Goal: Task Accomplishment & Management: Manage account settings

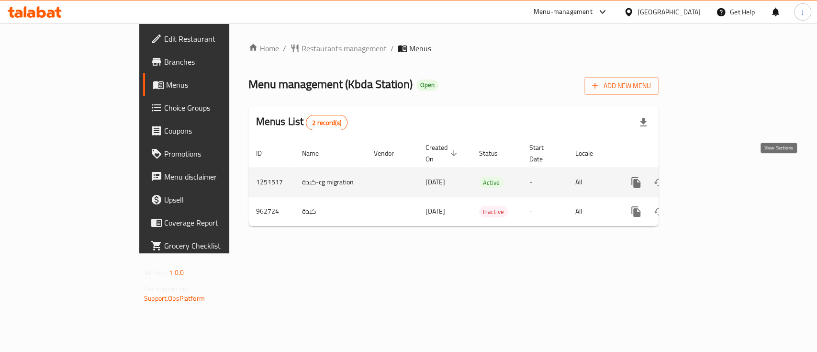
click at [716, 172] on link "enhanced table" at bounding box center [704, 182] width 23 height 23
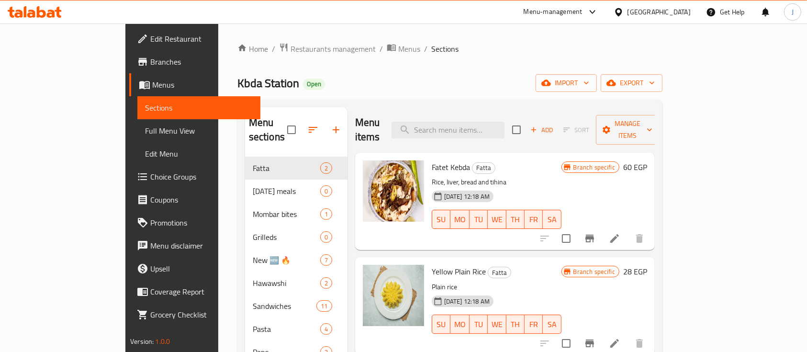
click at [516, 187] on div "31-08-2024 12:18 AM SU MO TU WE TH FR SA" at bounding box center [496, 213] width 137 height 52
click at [150, 59] on span "Branches" at bounding box center [201, 61] width 102 height 11
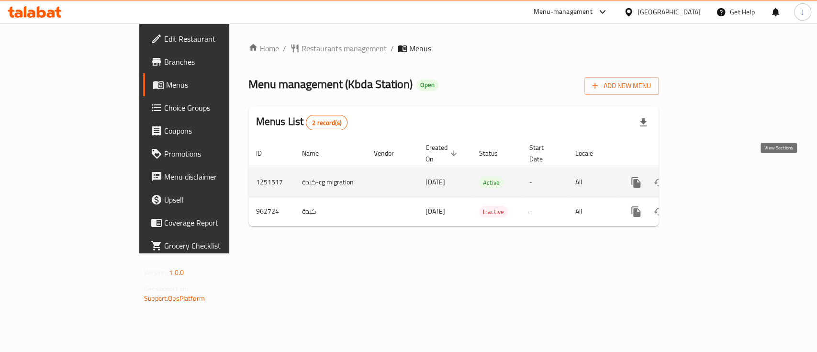
click at [711, 177] on icon "enhanced table" at bounding box center [704, 182] width 11 height 11
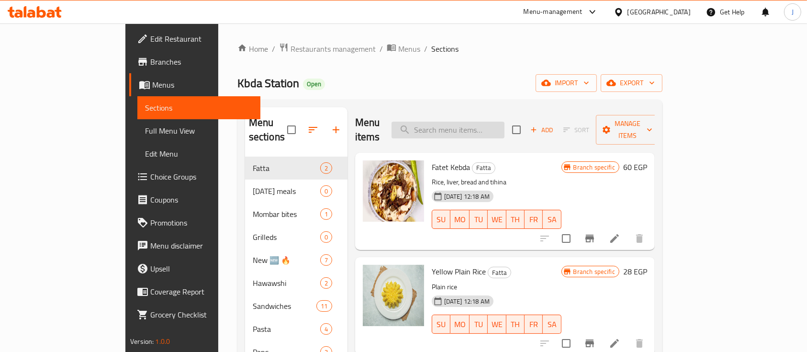
click at [468, 127] on input "search" at bounding box center [447, 130] width 113 height 17
paste input "الكفتة"
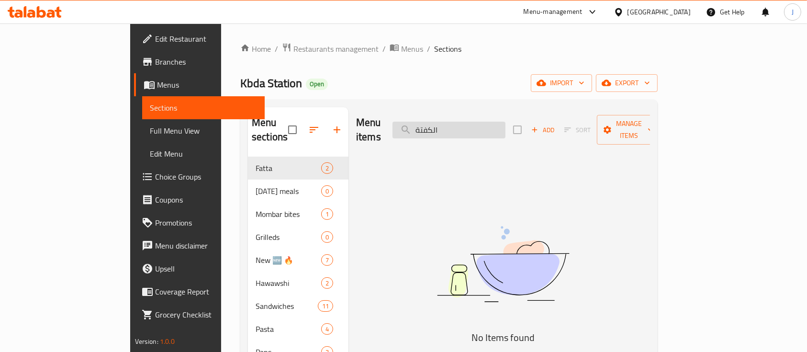
drag, startPoint x: 478, startPoint y: 122, endPoint x: 511, endPoint y: 126, distance: 32.8
click at [505, 126] on input "الكفتة" at bounding box center [448, 130] width 113 height 17
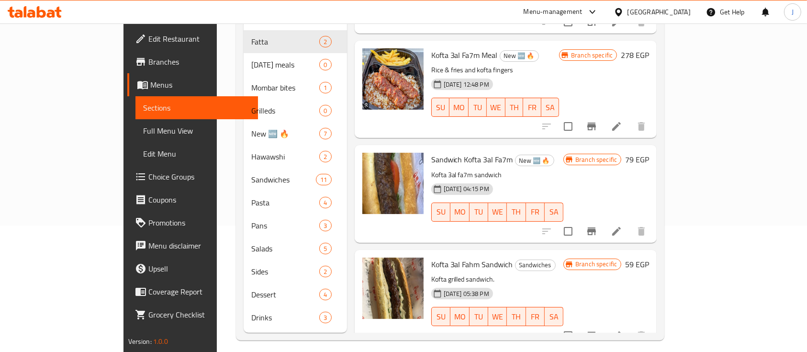
scroll to position [127, 0]
type input "كفتة"
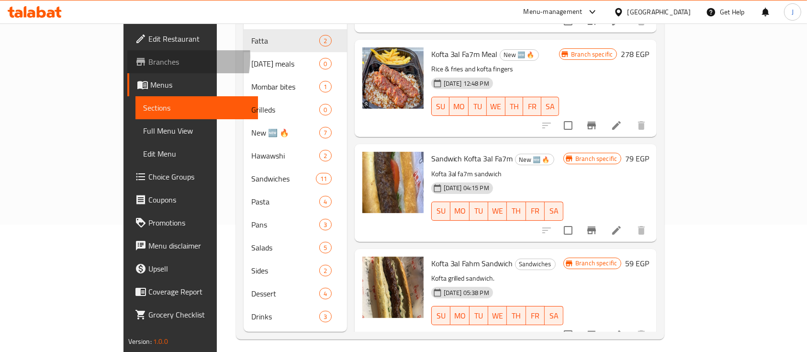
click at [148, 57] on span "Branches" at bounding box center [199, 61] width 102 height 11
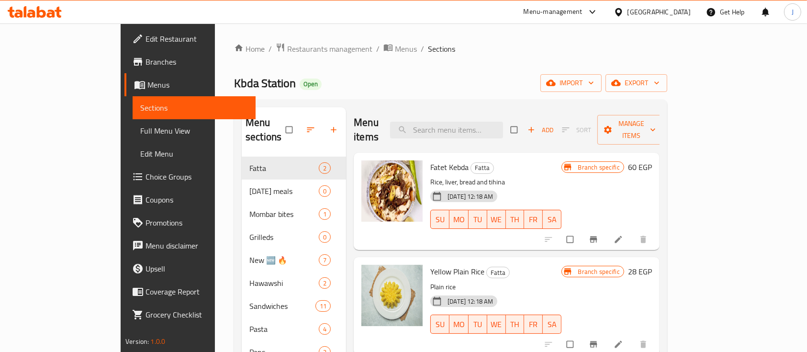
click at [582, 13] on div "Menu-management" at bounding box center [552, 11] width 59 height 11
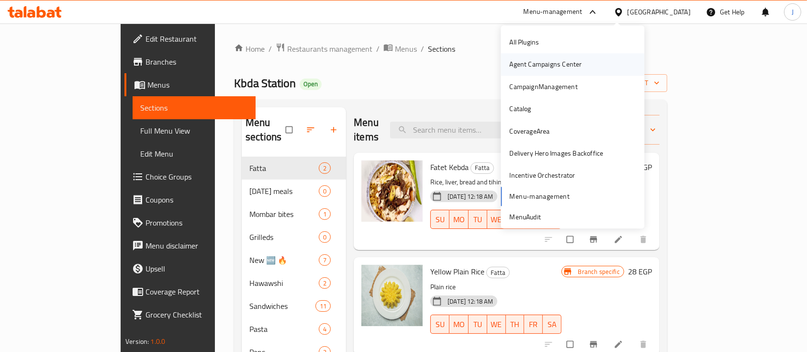
click at [555, 59] on div "Agent Campaigns Center" at bounding box center [545, 64] width 72 height 11
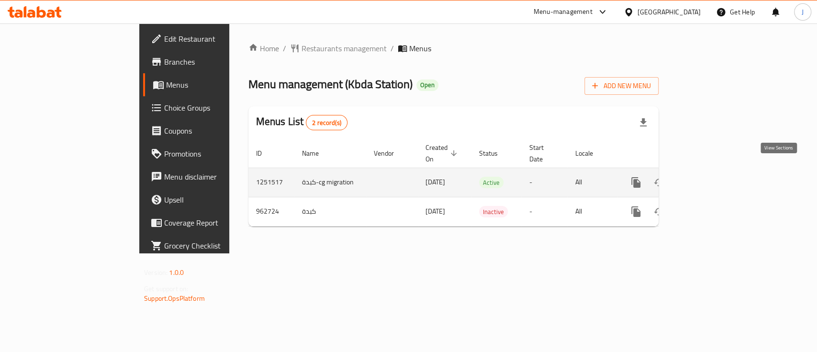
click at [711, 177] on icon "enhanced table" at bounding box center [704, 182] width 11 height 11
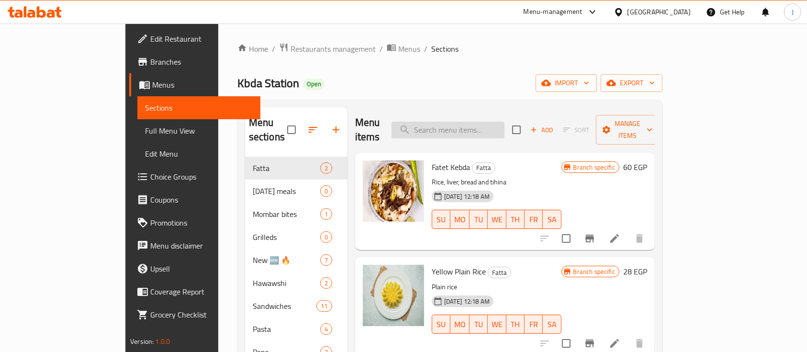
click at [494, 122] on input "search" at bounding box center [447, 130] width 113 height 17
paste input "الكفتة"
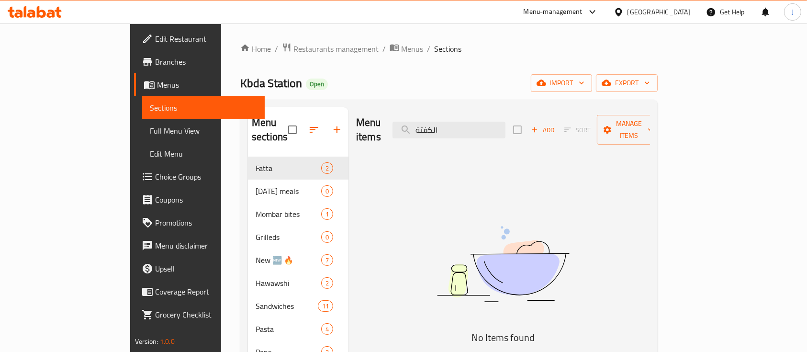
drag, startPoint x: 477, startPoint y: 121, endPoint x: 523, endPoint y: 135, distance: 48.3
click at [498, 124] on input "الكفتة" at bounding box center [448, 130] width 113 height 17
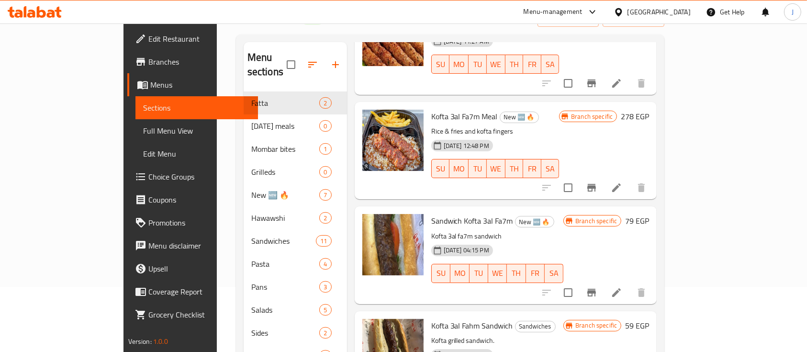
scroll to position [134, 0]
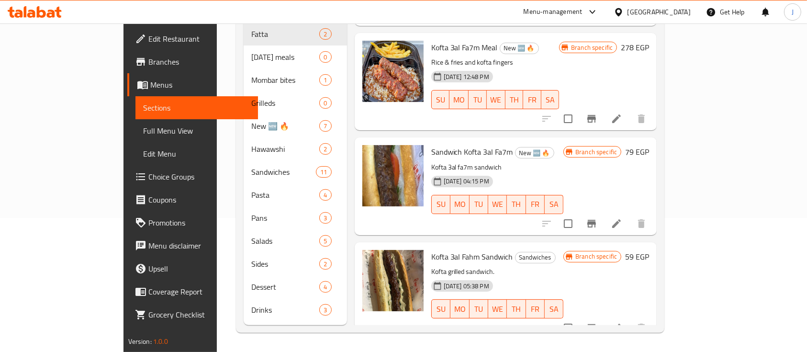
type input "كفتة"
drag, startPoint x: 402, startPoint y: 243, endPoint x: 480, endPoint y: 245, distance: 78.5
click at [478, 249] on span "Kofta 3al Fahm Sandwich" at bounding box center [472, 256] width 82 height 14
drag, startPoint x: 402, startPoint y: 133, endPoint x: 467, endPoint y: 138, distance: 65.3
click at [467, 144] on span "Sandwich Kofta 3al Fa7m" at bounding box center [472, 151] width 82 height 14
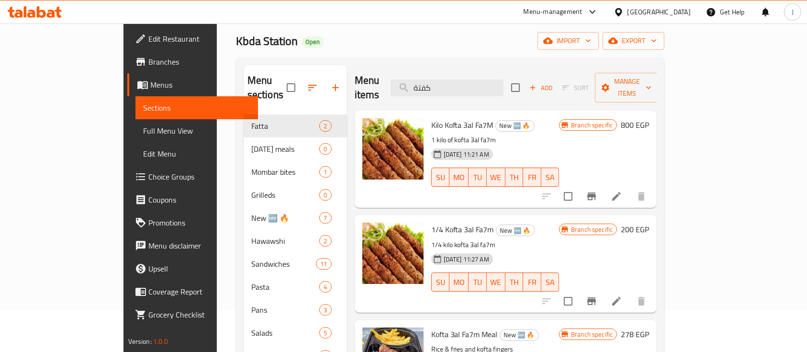
scroll to position [41, 0]
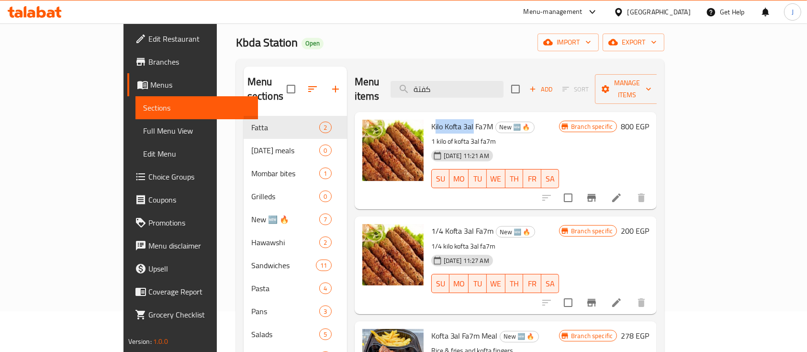
drag, startPoint x: 402, startPoint y: 109, endPoint x: 444, endPoint y: 109, distance: 41.1
click at [444, 119] on span "Kilo Kofta 3al Fa7M" at bounding box center [462, 126] width 62 height 14
click at [470, 135] on p "1 kilo of kofta 3al fa7m" at bounding box center [495, 141] width 128 height 12
drag, startPoint x: 409, startPoint y: 111, endPoint x: 436, endPoint y: 111, distance: 27.3
click at [431, 119] on span "Kilo Kofta 3al Fa7M" at bounding box center [462, 126] width 62 height 14
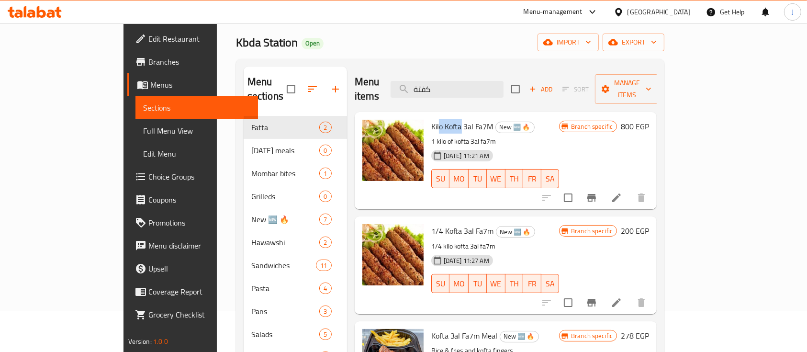
click at [431, 119] on span "Kilo Kofta 3al Fa7M" at bounding box center [462, 126] width 62 height 14
drag, startPoint x: 410, startPoint y: 112, endPoint x: 451, endPoint y: 113, distance: 41.6
click at [448, 119] on span "Kilo Kofta 3al Fa7M" at bounding box center [462, 126] width 62 height 14
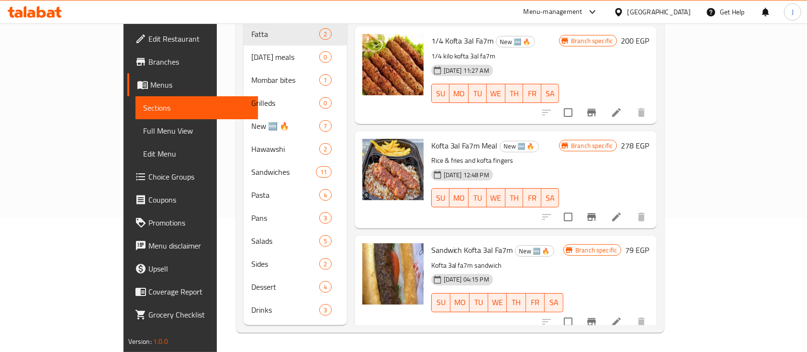
scroll to position [67, 0]
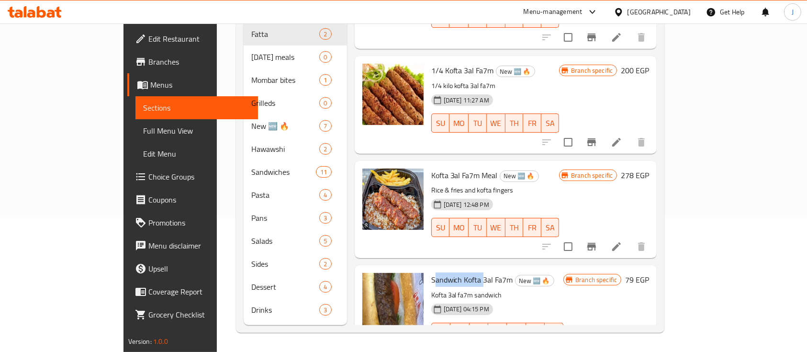
drag, startPoint x: 410, startPoint y: 262, endPoint x: 460, endPoint y: 264, distance: 50.7
click at [455, 272] on span "Sandwich Kofta 3al Fa7m" at bounding box center [472, 279] width 82 height 14
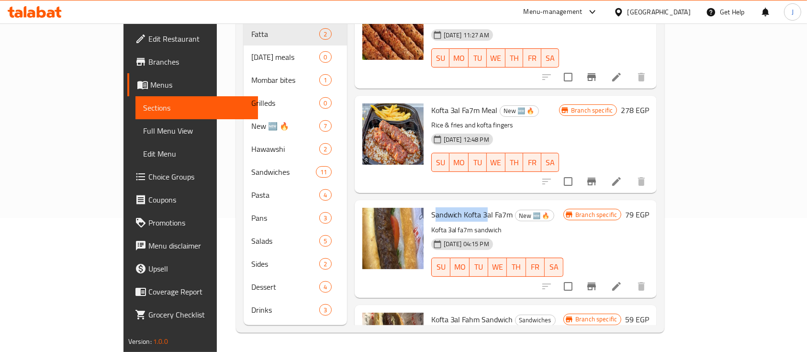
scroll to position [195, 0]
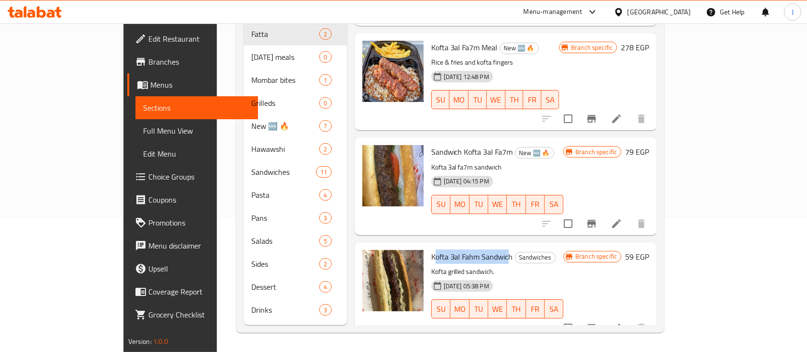
drag, startPoint x: 403, startPoint y: 242, endPoint x: 476, endPoint y: 240, distance: 72.7
click at [476, 249] on span "Kofta 3al Fahm Sandwich" at bounding box center [472, 256] width 82 height 14
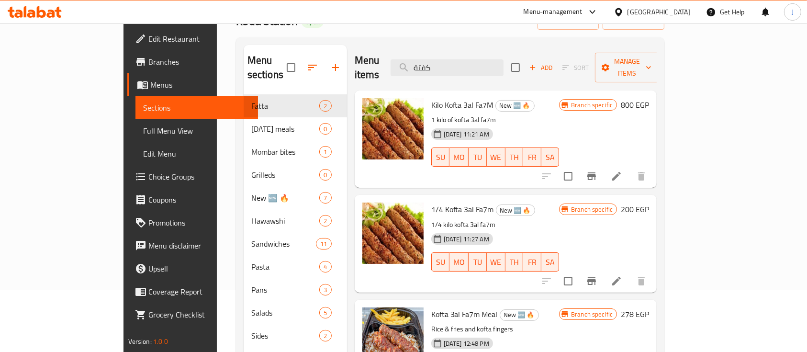
scroll to position [0, 0]
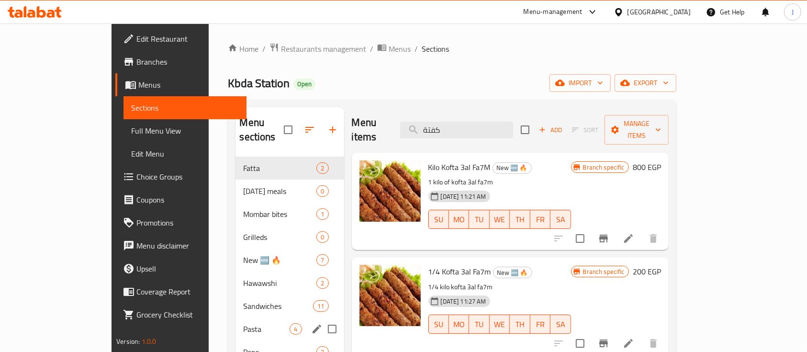
click at [235, 317] on div "Pasta 4" at bounding box center [289, 328] width 108 height 23
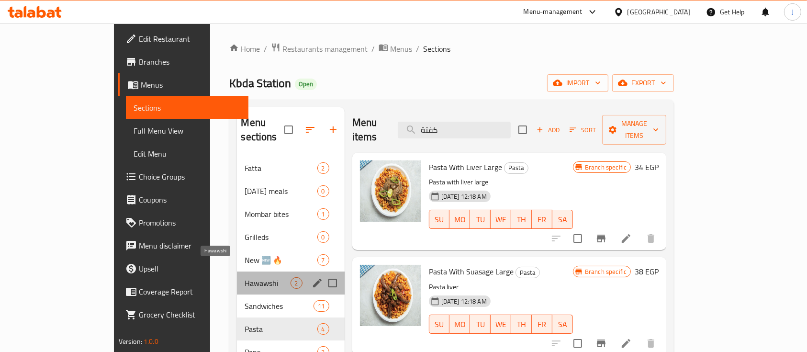
click at [244, 277] on span "Hawawshi" at bounding box center [266, 282] width 45 height 11
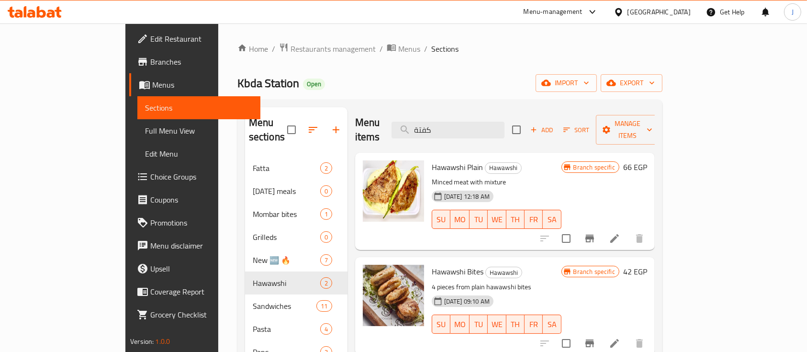
click at [671, 22] on div "Egypt" at bounding box center [652, 11] width 92 height 23
click at [682, 15] on div "Egypt" at bounding box center [658, 12] width 63 height 11
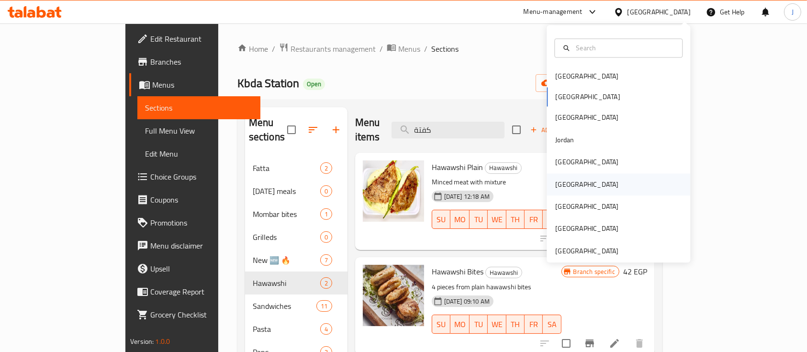
click at [568, 185] on div "[GEOGRAPHIC_DATA]" at bounding box center [586, 184] width 78 height 22
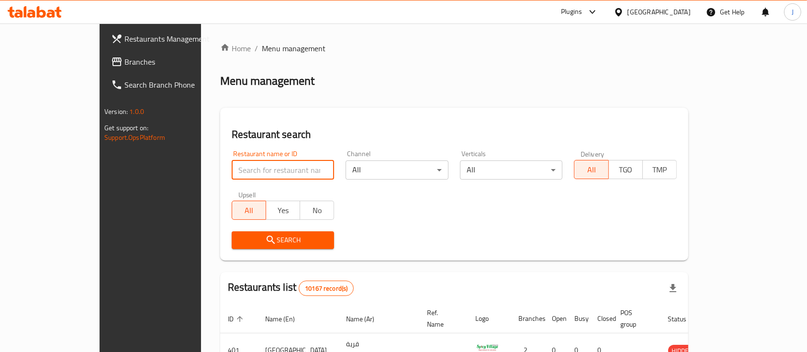
click at [257, 170] on input "search" at bounding box center [283, 169] width 103 height 19
paste input "693151"
type input "693151"
click button "Search" at bounding box center [283, 240] width 103 height 18
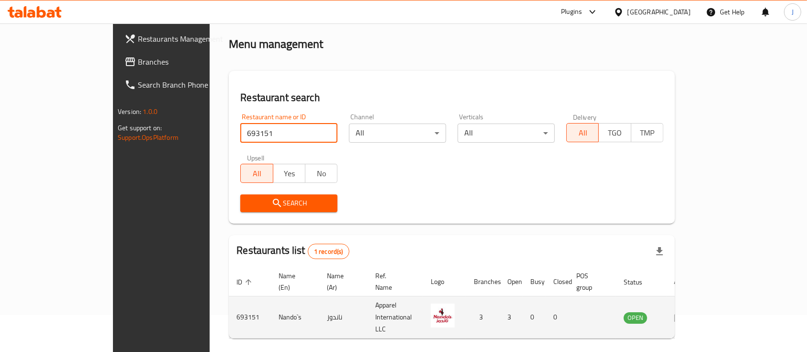
scroll to position [56, 0]
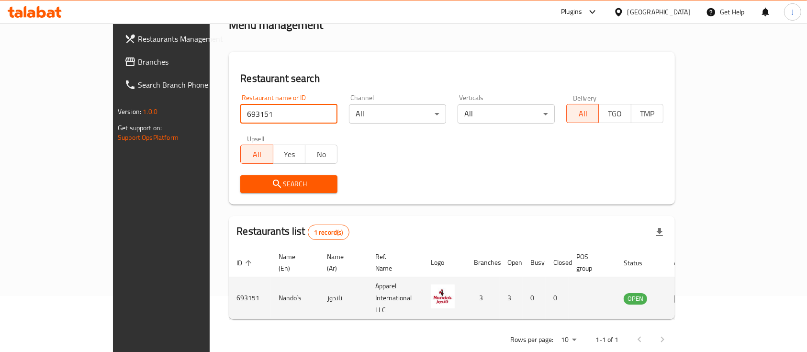
click at [699, 289] on td "enhanced table" at bounding box center [682, 298] width 33 height 42
click at [685, 294] on icon "enhanced table" at bounding box center [679, 298] width 11 height 8
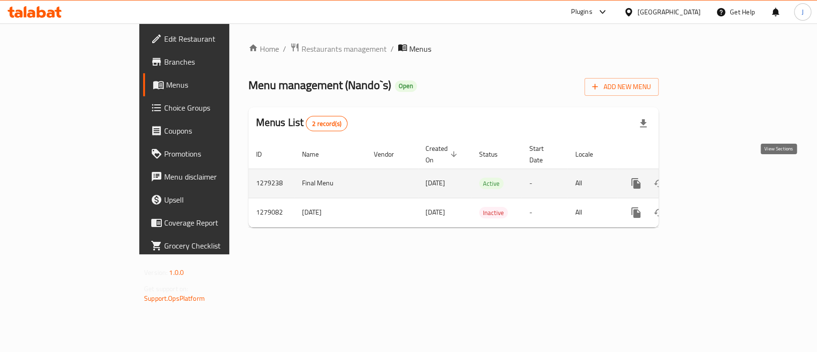
click at [711, 178] on icon "enhanced table" at bounding box center [704, 183] width 11 height 11
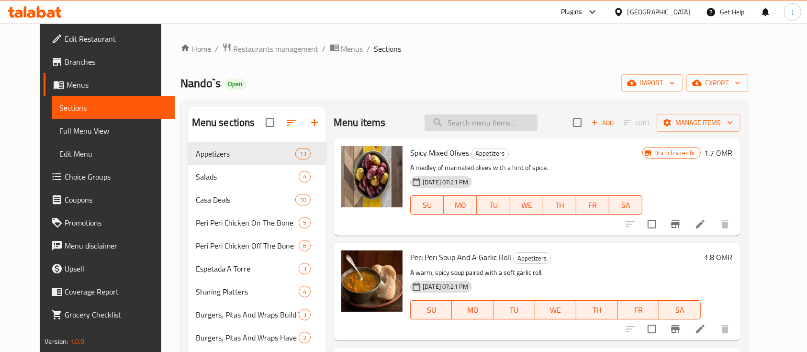
click at [471, 114] on input "search" at bounding box center [480, 122] width 113 height 17
paste input "Off The Bone For 1 Person"
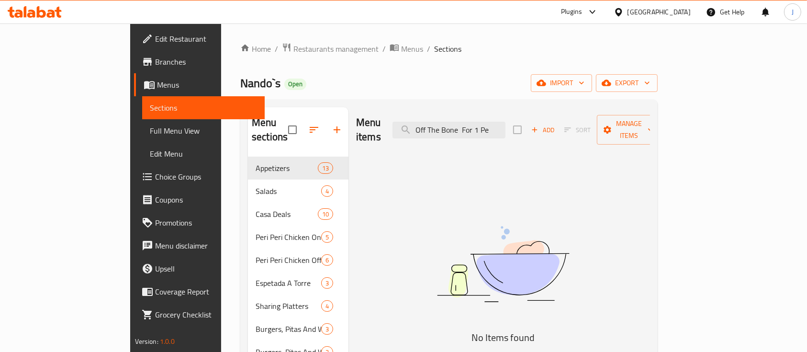
type input "Off The Bone For 1 Pe"
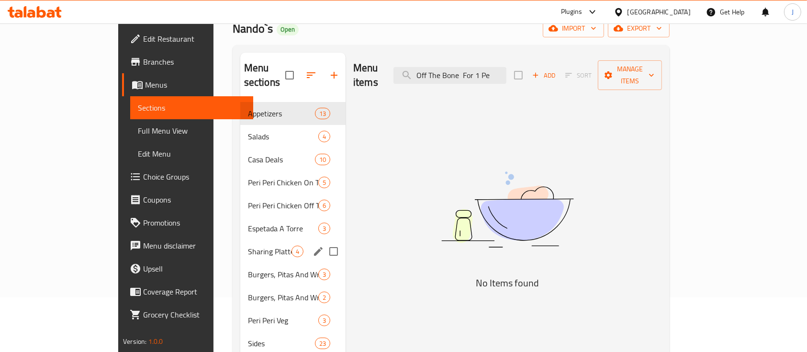
scroll to position [127, 0]
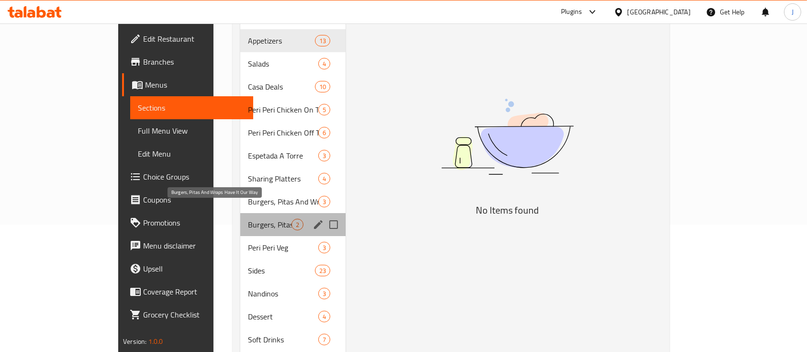
click at [248, 219] on span "Burgers, Pitas And Wraps Have It Our Way" at bounding box center [270, 224] width 44 height 11
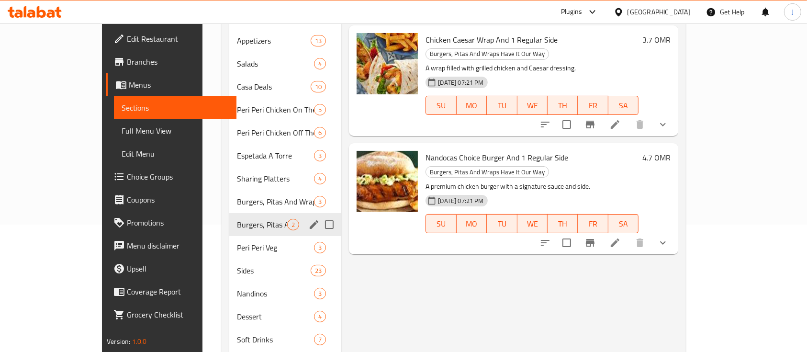
scroll to position [234, 0]
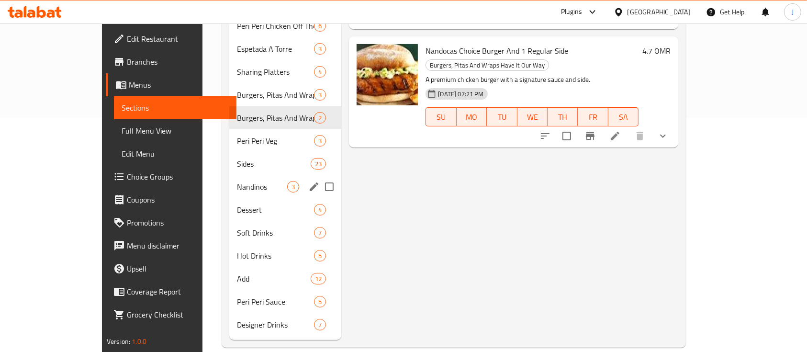
click at [229, 178] on div "Nandinos 3" at bounding box center [285, 186] width 112 height 23
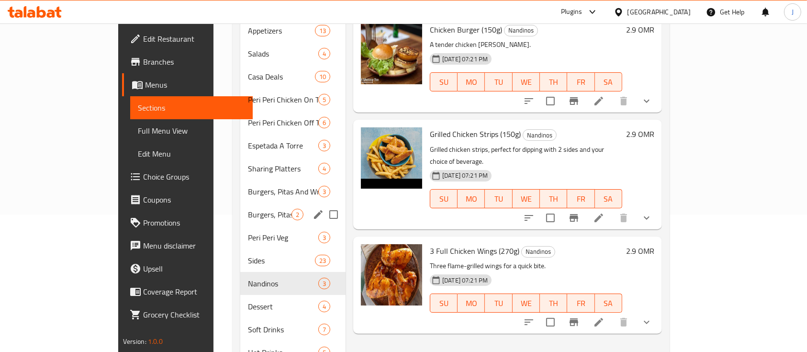
scroll to position [43, 0]
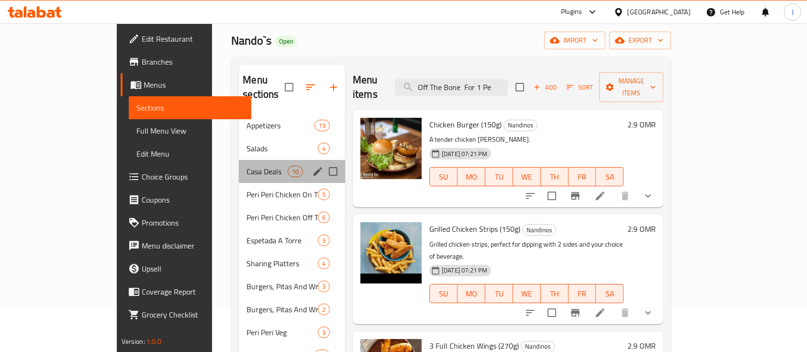
click at [239, 163] on div "Casa Deals 10" at bounding box center [292, 171] width 106 height 23
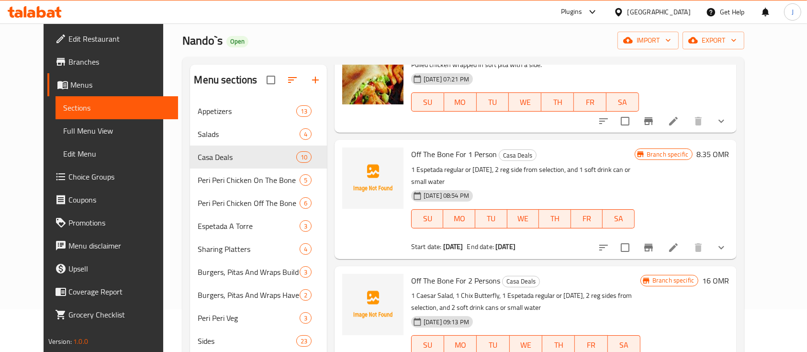
scroll to position [510, 0]
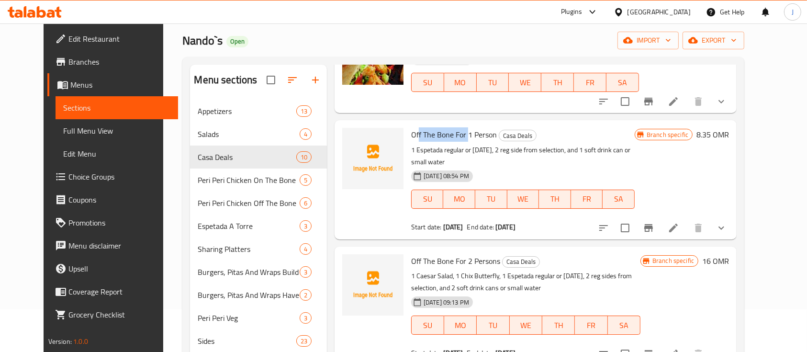
drag, startPoint x: 406, startPoint y: 120, endPoint x: 459, endPoint y: 121, distance: 53.1
click at [459, 127] on span "Off The Bone For 1 Person" at bounding box center [454, 134] width 86 height 14
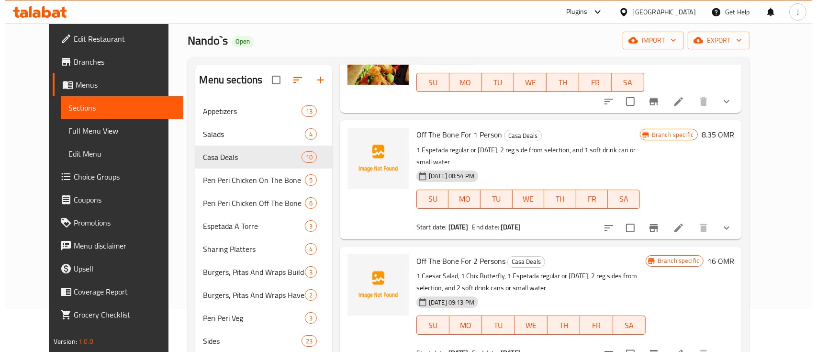
scroll to position [229, 0]
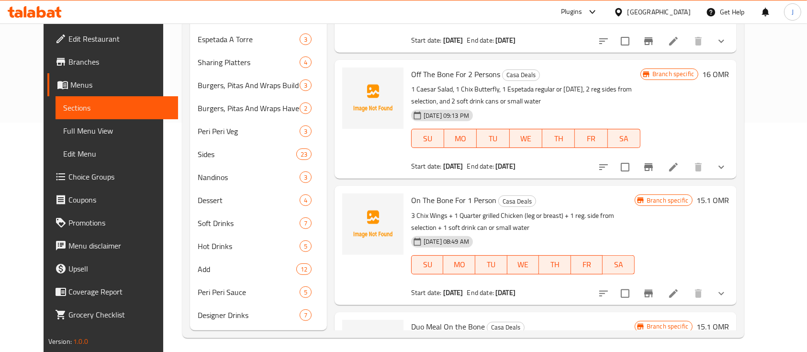
click at [653, 289] on icon "Branch-specific-item" at bounding box center [648, 293] width 9 height 8
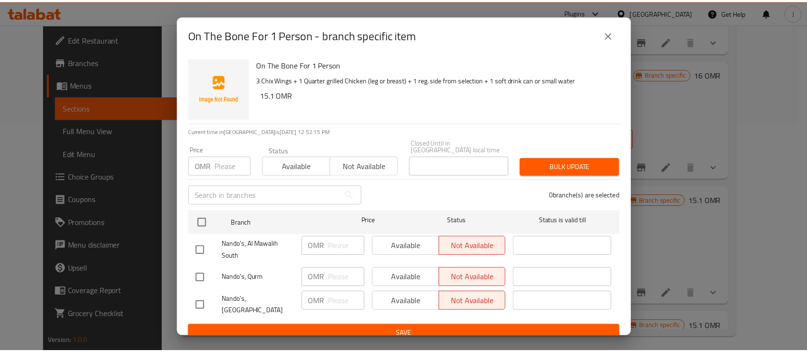
scroll to position [0, 0]
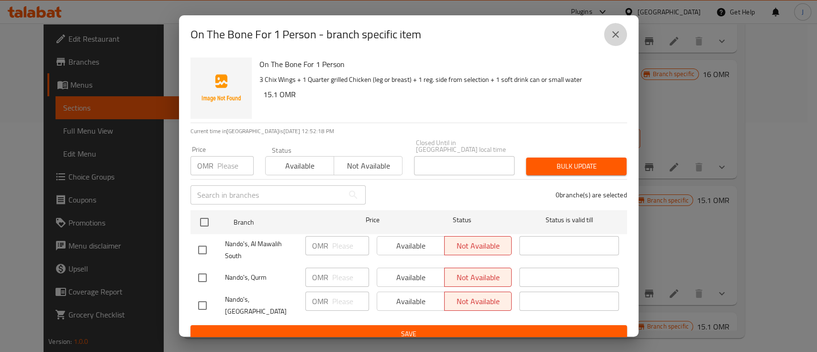
click at [607, 31] on button "close" at bounding box center [615, 34] width 23 height 23
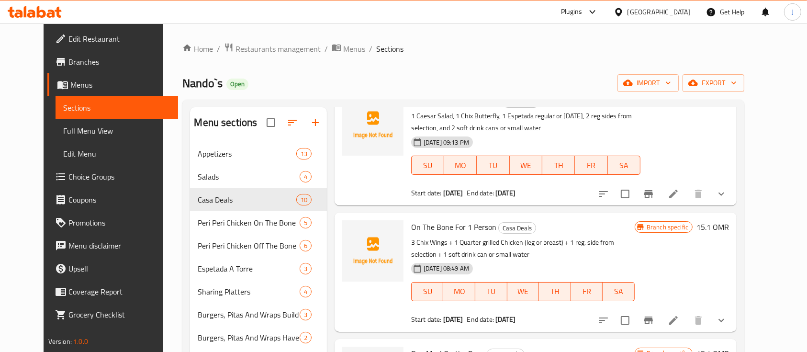
click at [68, 62] on span "Branches" at bounding box center [119, 61] width 102 height 11
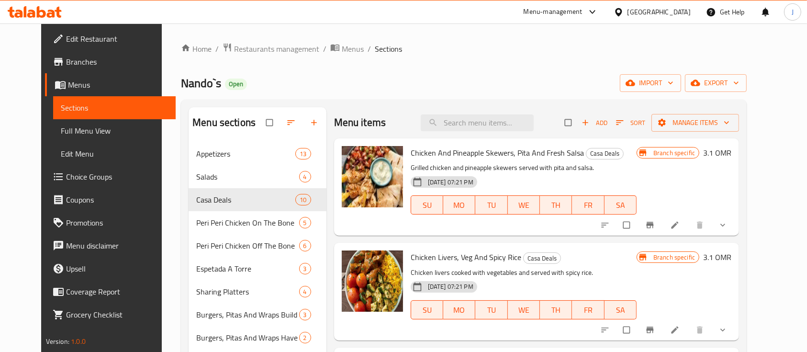
click at [61, 134] on span "Full Menu View" at bounding box center [115, 130] width 108 height 11
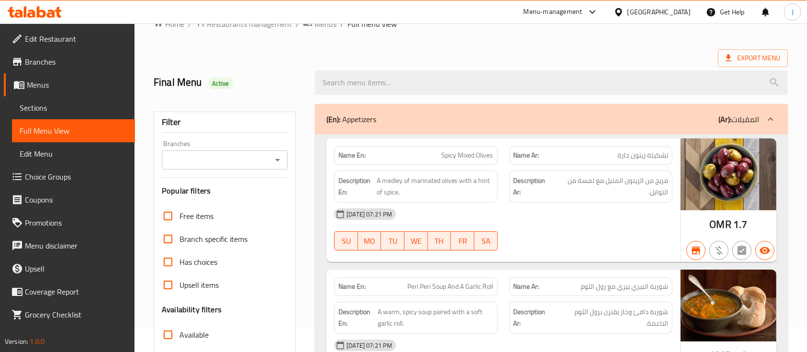
scroll to position [64, 0]
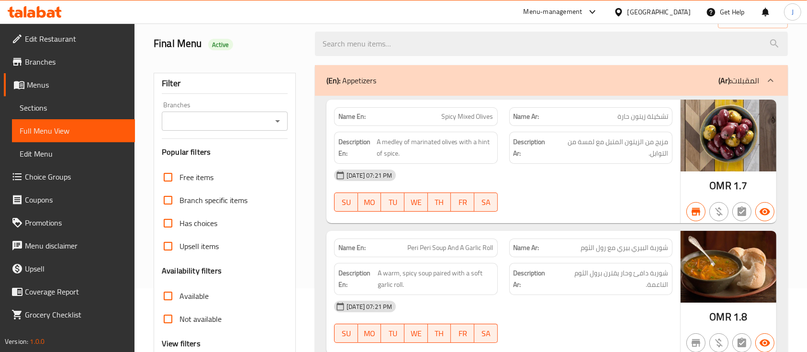
click at [277, 126] on icon "Open" at bounding box center [277, 120] width 11 height 11
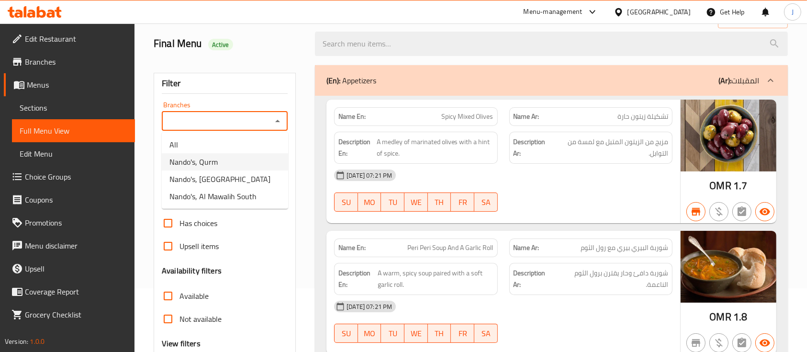
click at [227, 159] on li "Nando's, Qurm" at bounding box center [225, 161] width 126 height 17
type input "Nando's, Qurm"
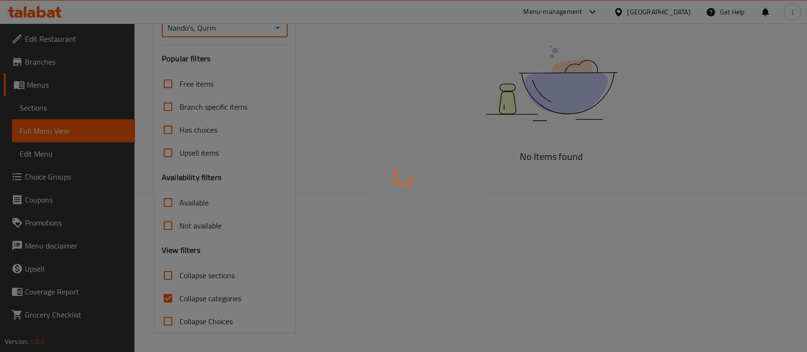
scroll to position [157, 0]
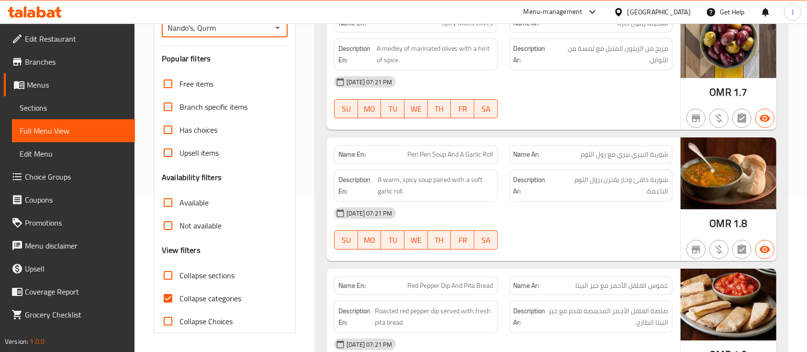
click at [168, 277] on input "Collapse sections" at bounding box center [167, 275] width 23 height 23
checkbox input "true"
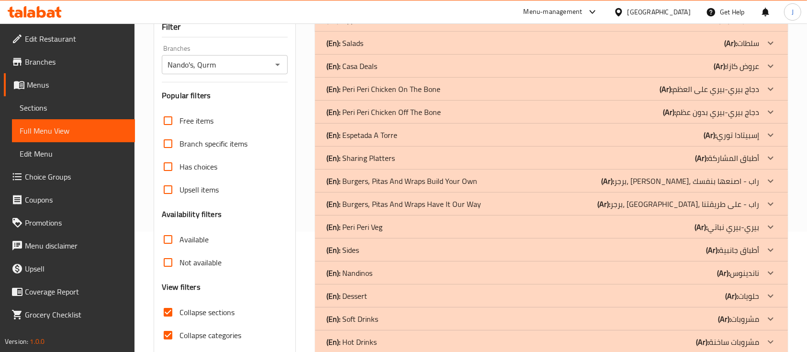
scroll to position [93, 0]
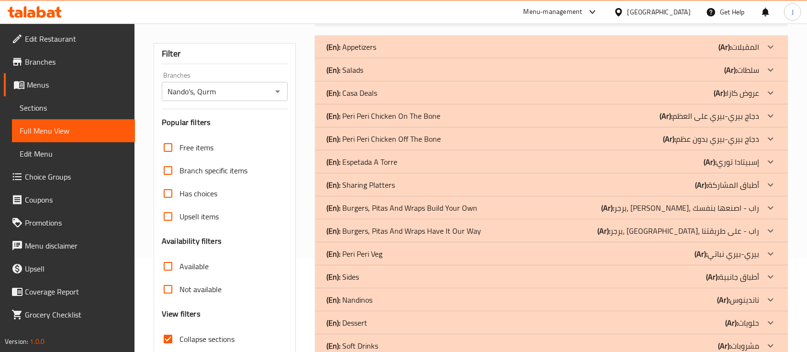
click at [383, 53] on div "(En): Casa Deals (Ar): عروض كازا" at bounding box center [542, 46] width 433 height 11
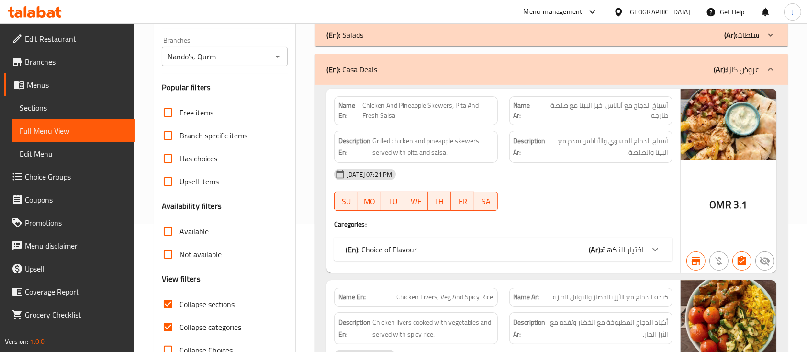
scroll to position [157, 0]
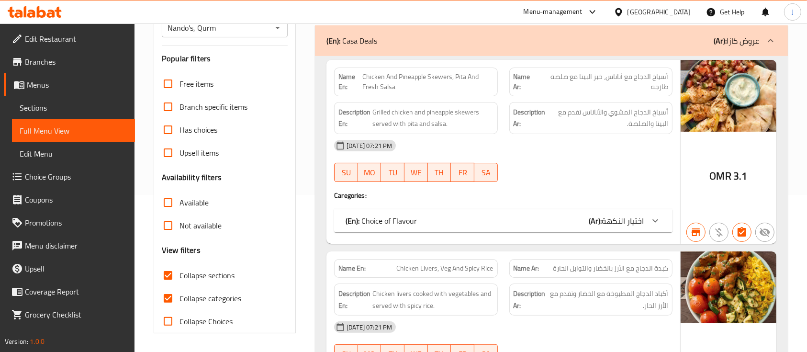
click at [169, 297] on input "Collapse categories" at bounding box center [167, 298] width 23 height 23
checkbox input "false"
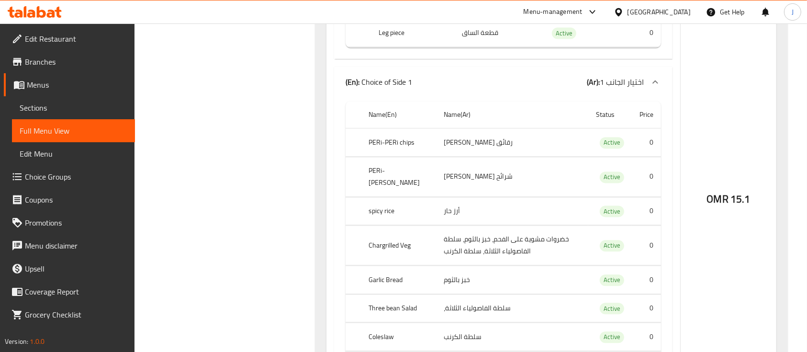
scroll to position [5640, 0]
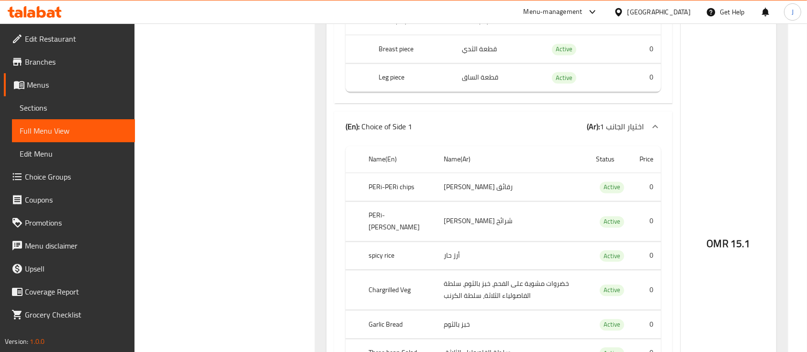
drag, startPoint x: 441, startPoint y: 62, endPoint x: 511, endPoint y: 67, distance: 71.0
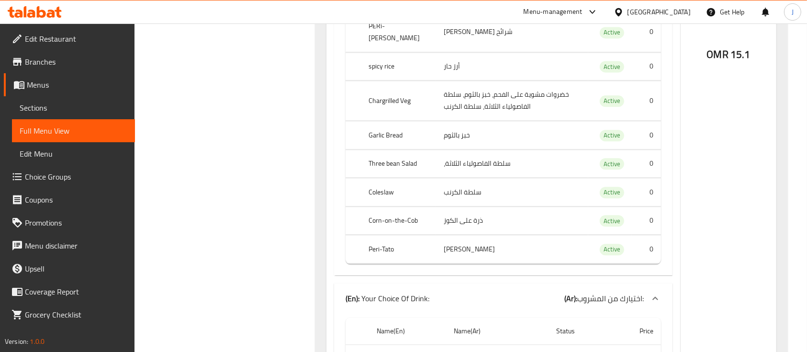
scroll to position [5895, 0]
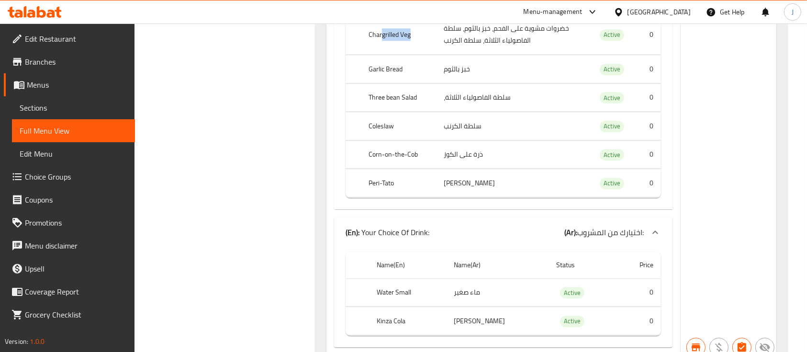
drag, startPoint x: 380, startPoint y: 268, endPoint x: 414, endPoint y: 267, distance: 33.5
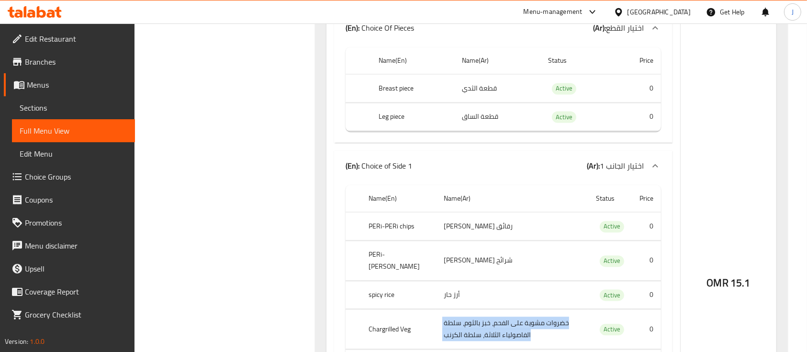
scroll to position [5512, 0]
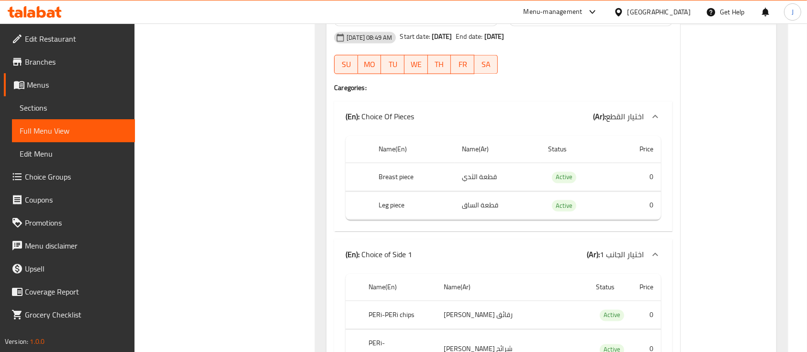
drag, startPoint x: 420, startPoint y: 188, endPoint x: 480, endPoint y: 193, distance: 60.5
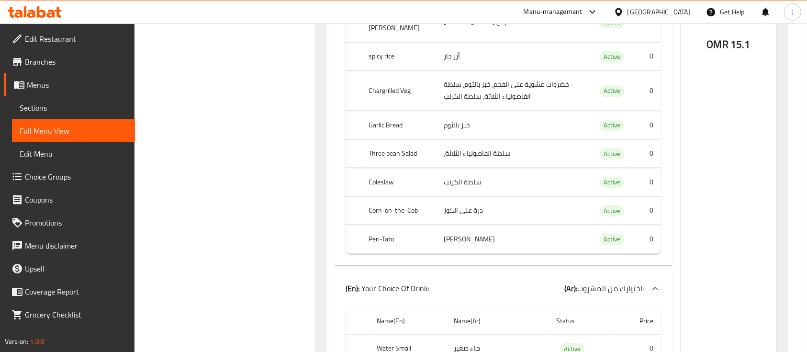
scroll to position [5841, 0]
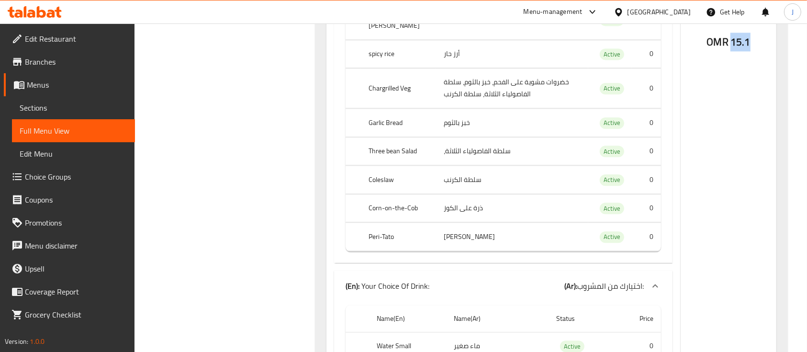
drag, startPoint x: 732, startPoint y: 278, endPoint x: 763, endPoint y: 280, distance: 30.7
click at [763, 280] on div "OMR 15.1" at bounding box center [728, 16] width 96 height 791
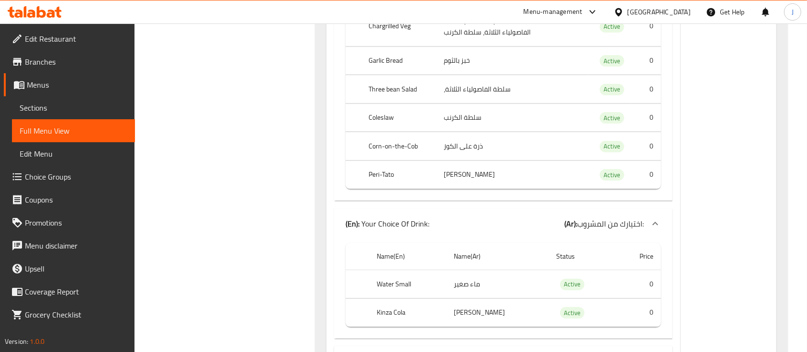
scroll to position [6925, 0]
drag, startPoint x: 732, startPoint y: 233, endPoint x: 778, endPoint y: 227, distance: 46.7
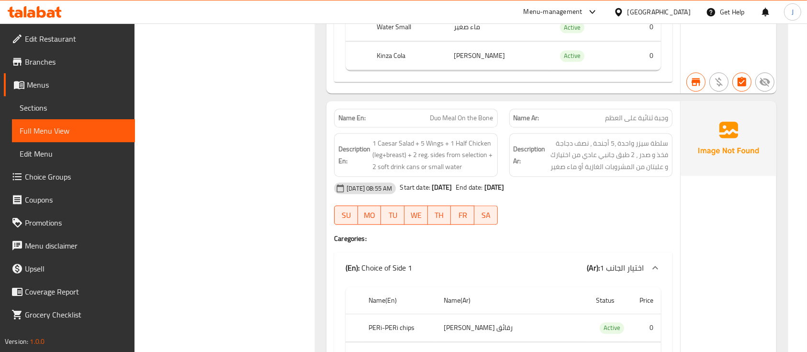
scroll to position [5968, 0]
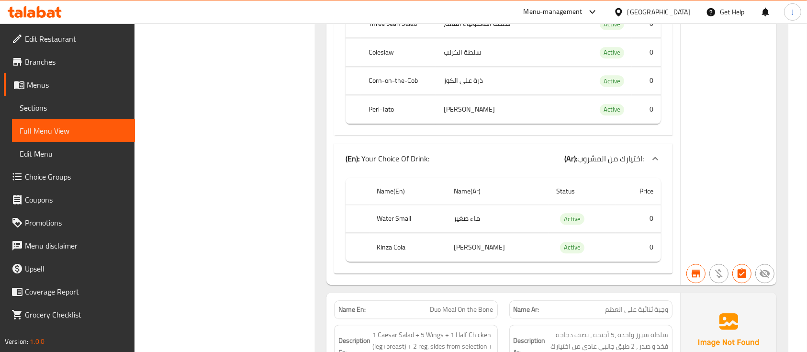
drag, startPoint x: 724, startPoint y: 144, endPoint x: 735, endPoint y: 146, distance: 11.3
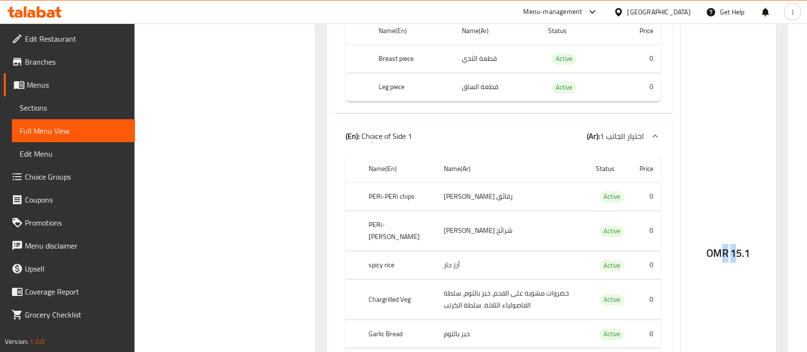
scroll to position [5586, 0]
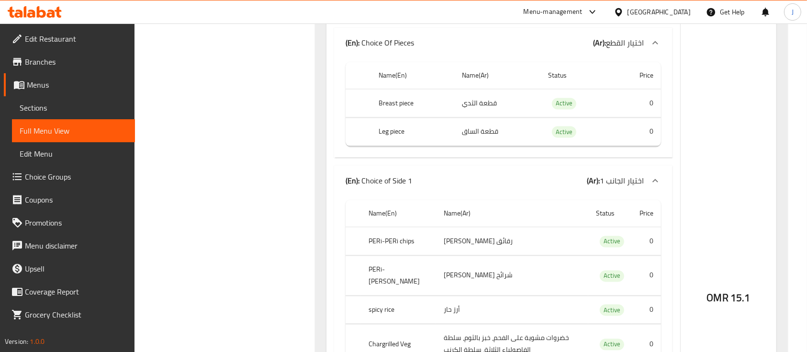
copy span "On The Bone For 1 Person"
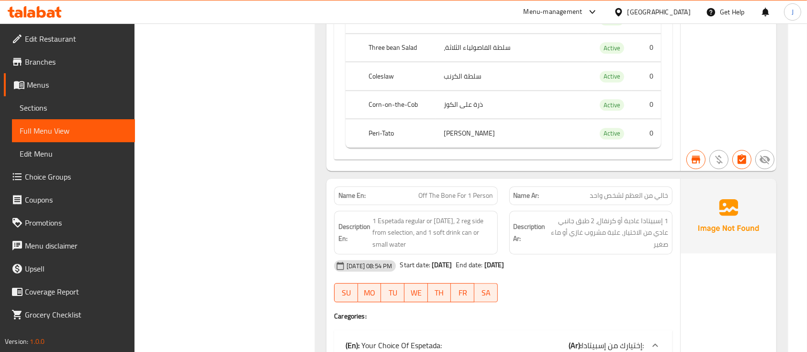
scroll to position [2818, 0]
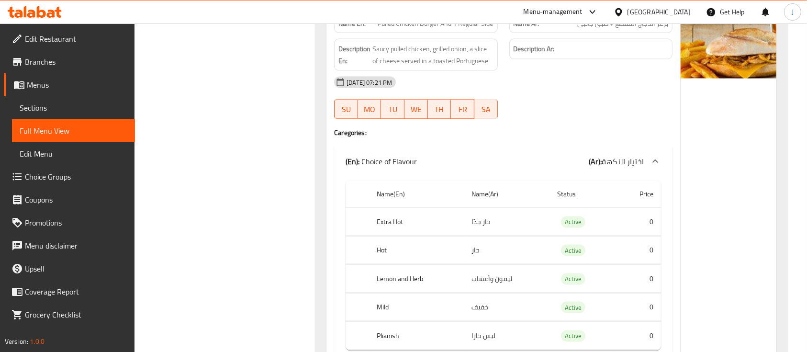
scroll to position [1346, 0]
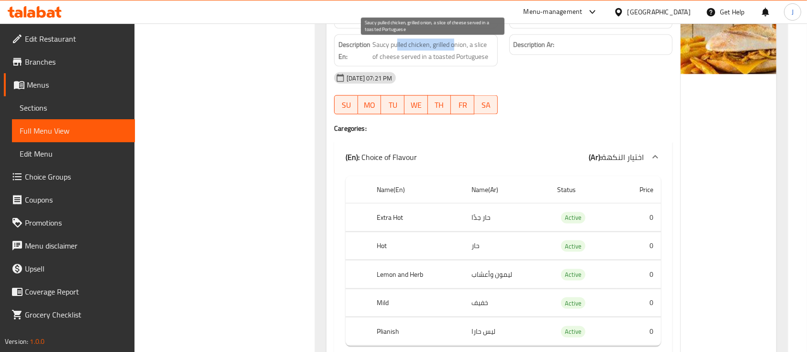
drag, startPoint x: 396, startPoint y: 44, endPoint x: 471, endPoint y: 50, distance: 75.9
click at [464, 48] on span "Saucy pulled chicken, grilled onion, a slice of cheese served in a toasted Port…" at bounding box center [432, 50] width 121 height 23
click at [400, 54] on span "Saucy pulled chicken, grilled onion, a slice of cheese served in a toasted Port…" at bounding box center [432, 50] width 121 height 23
drag, startPoint x: 375, startPoint y: 44, endPoint x: 463, endPoint y: 45, distance: 88.0
click at [463, 45] on span "Saucy pulled chicken, grilled onion, a slice of cheese served in a toasted Port…" at bounding box center [432, 50] width 121 height 23
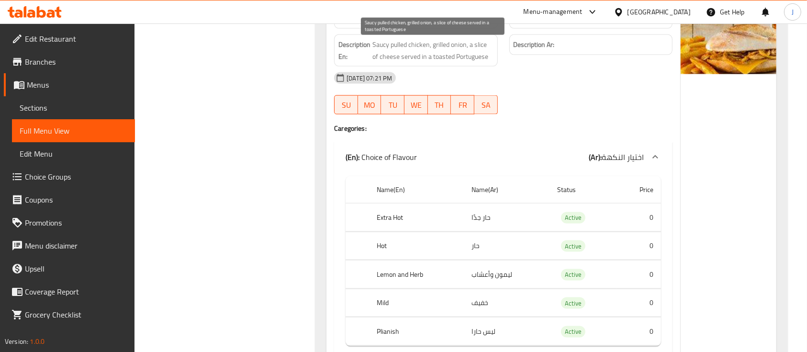
click at [439, 56] on span "Saucy pulled chicken, grilled onion, a slice of cheese served in a toasted Port…" at bounding box center [432, 50] width 121 height 23
drag, startPoint x: 405, startPoint y: 61, endPoint x: 487, endPoint y: 62, distance: 81.8
click at [487, 62] on span "Saucy pulled chicken, grilled onion, a slice of cheese served in a toasted Port…" at bounding box center [432, 50] width 121 height 23
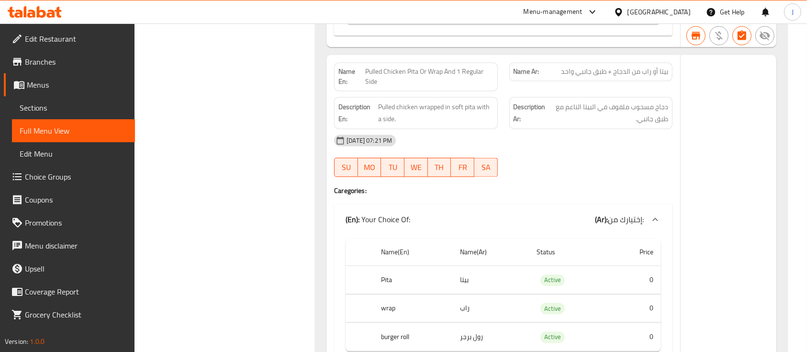
scroll to position [2048, 0]
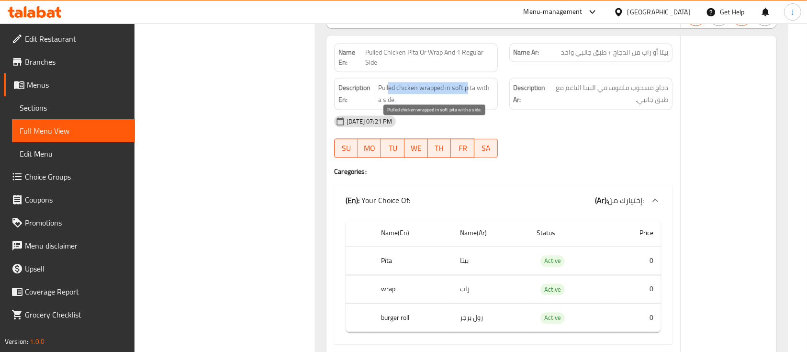
drag, startPoint x: 389, startPoint y: 128, endPoint x: 485, endPoint y: 138, distance: 97.2
click at [482, 105] on span "Pulled chicken wrapped in soft pita with a side." at bounding box center [435, 93] width 115 height 23
click at [485, 105] on span "Pulled chicken wrapped in soft pita with a side." at bounding box center [435, 93] width 115 height 23
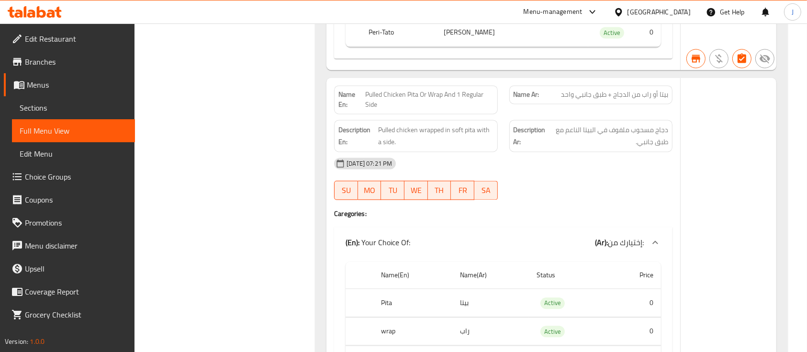
scroll to position [1984, 0]
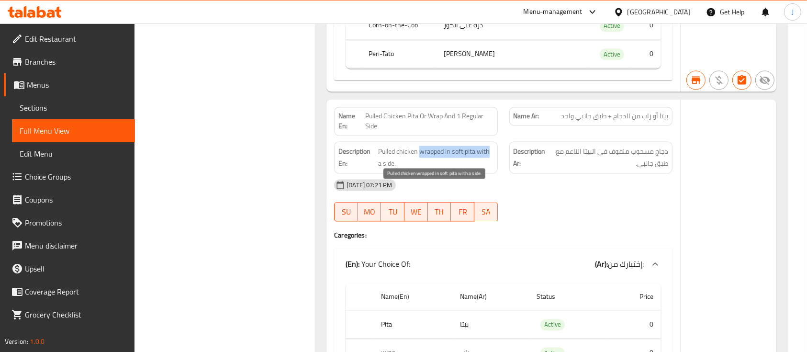
drag, startPoint x: 419, startPoint y: 193, endPoint x: 498, endPoint y: 188, distance: 79.1
click at [495, 173] on div "Description En: Pulled chicken wrapped in soft pita with a side." at bounding box center [415, 157] width 163 height 32
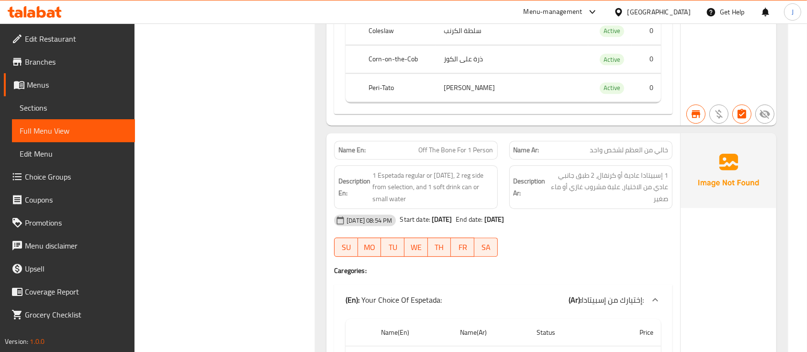
scroll to position [2941, 0]
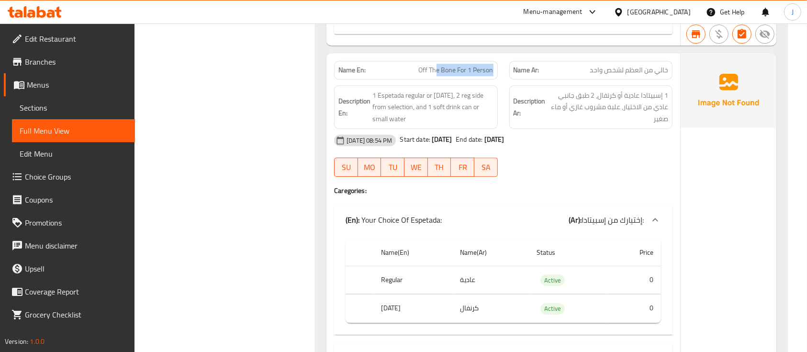
drag, startPoint x: 438, startPoint y: 149, endPoint x: 515, endPoint y: 155, distance: 77.3
click at [514, 85] on div "Name En: Off The Bone For 1 Person Name Ar: خالي من العظم لشخص واحد" at bounding box center [503, 70] width 350 height 30
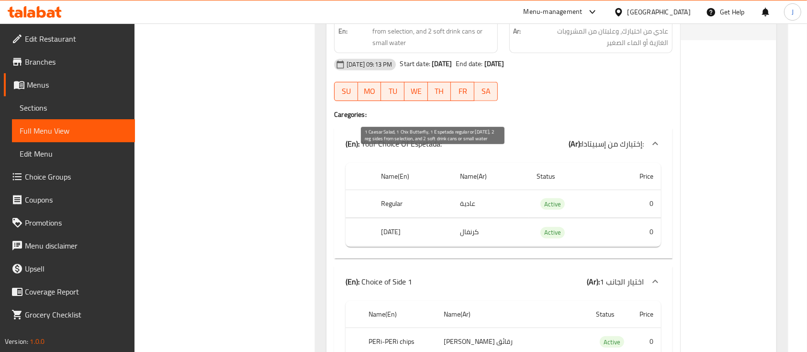
scroll to position [4217, 0]
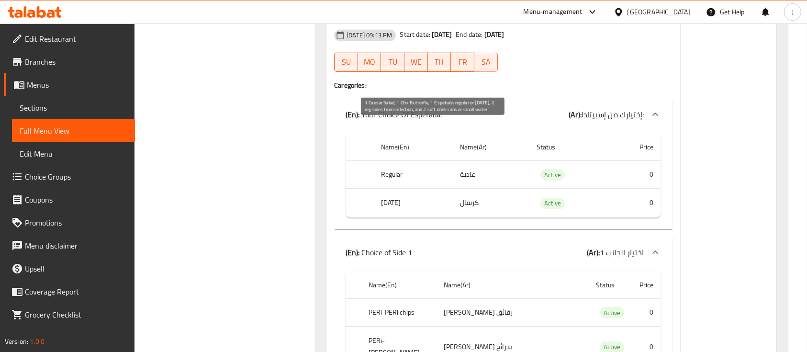
drag, startPoint x: 424, startPoint y: 140, endPoint x: 486, endPoint y: 141, distance: 61.7
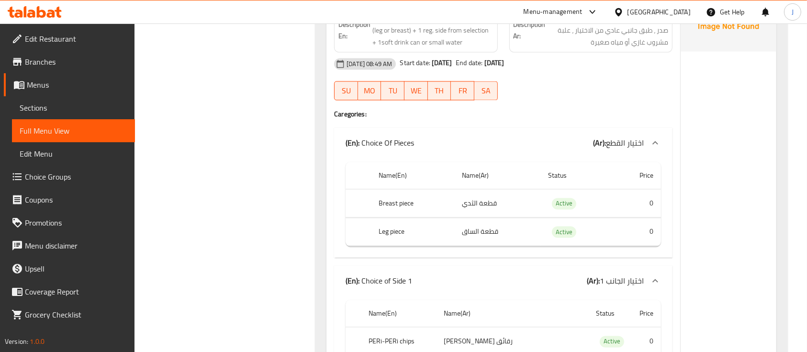
scroll to position [5557, 0]
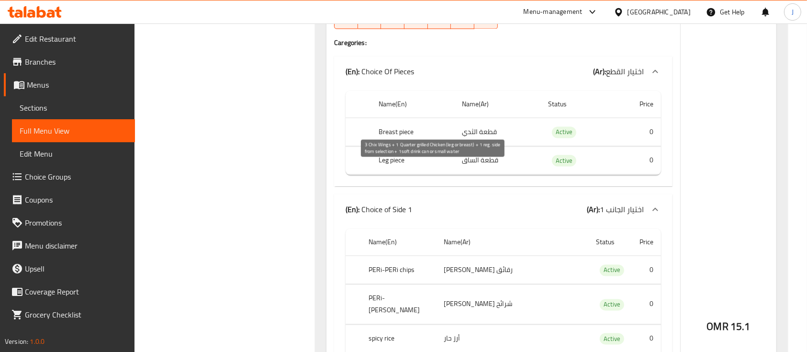
drag, startPoint x: 422, startPoint y: 180, endPoint x: 492, endPoint y: 181, distance: 69.4
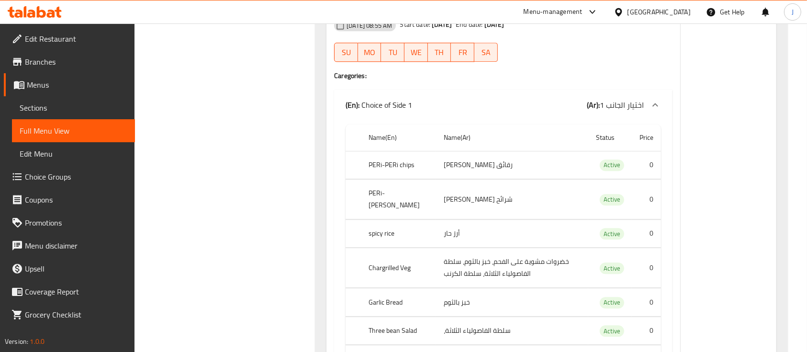
scroll to position [6514, 0]
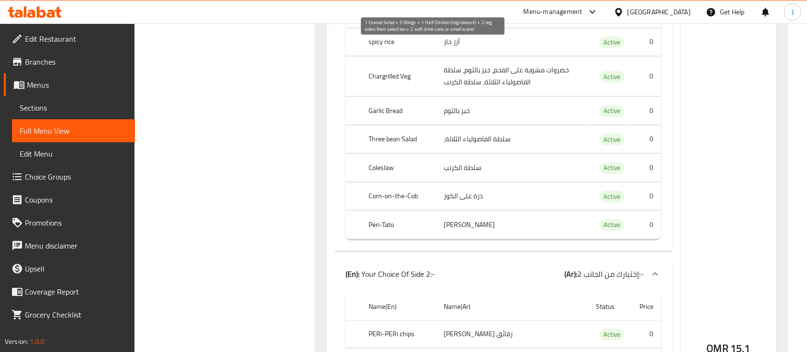
drag, startPoint x: 409, startPoint y: 60, endPoint x: 472, endPoint y: 71, distance: 63.6
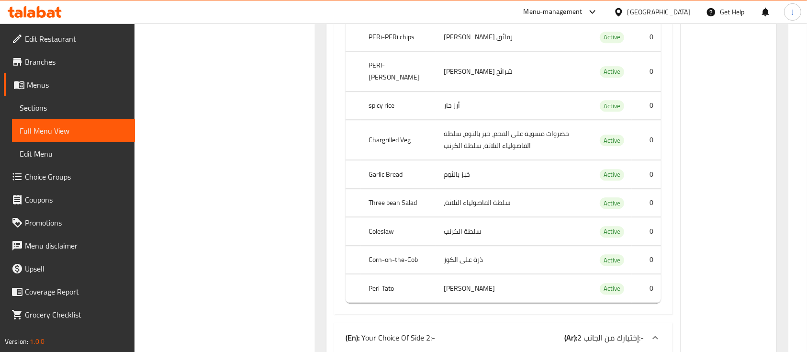
scroll to position [6450, 0]
drag, startPoint x: 420, startPoint y: 123, endPoint x: 484, endPoint y: 126, distance: 64.6
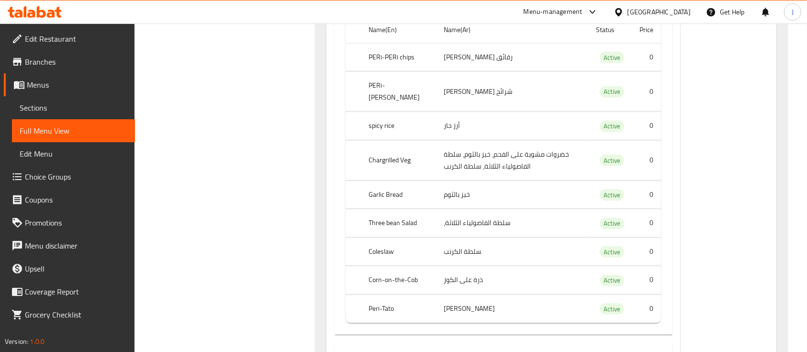
scroll to position [4153, 0]
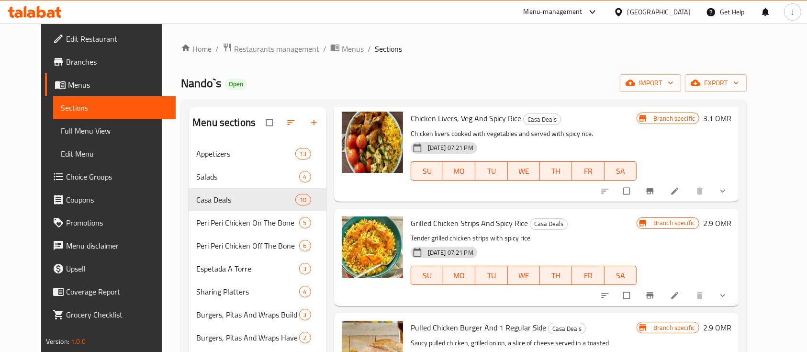
scroll to position [255, 0]
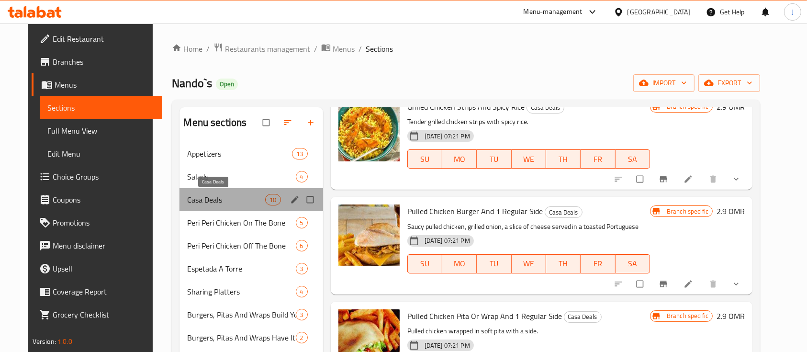
click at [192, 201] on span "Casa Deals" at bounding box center [226, 199] width 78 height 11
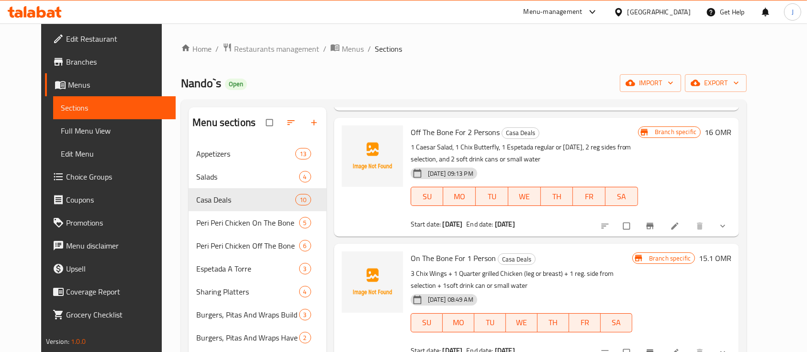
scroll to position [701, 0]
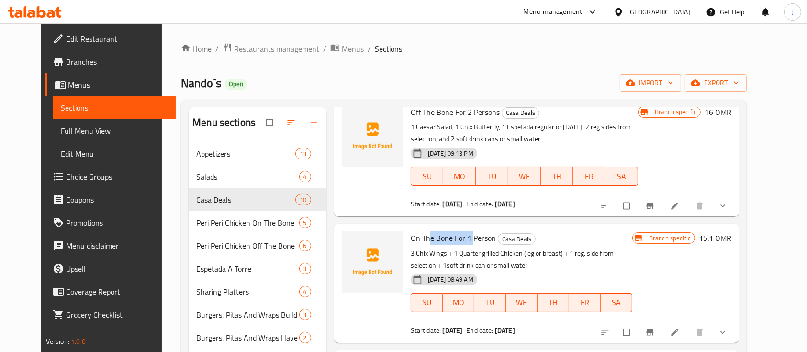
drag, startPoint x: 420, startPoint y: 216, endPoint x: 478, endPoint y: 215, distance: 58.4
click at [476, 231] on span "On The Bone For 1 Person" at bounding box center [453, 238] width 85 height 14
click at [679, 327] on icon at bounding box center [675, 332] width 10 height 10
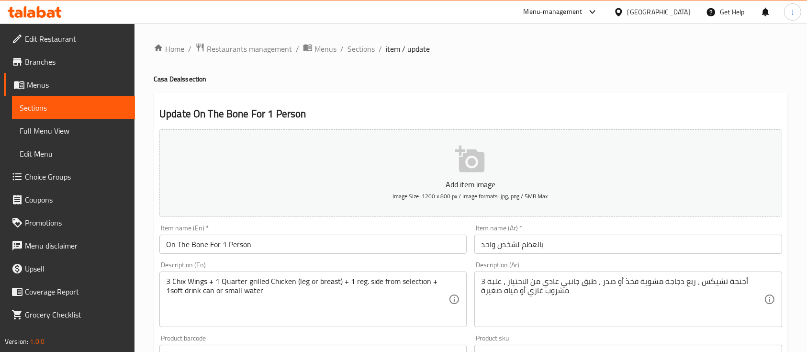
click at [42, 61] on span "Branches" at bounding box center [76, 61] width 102 height 11
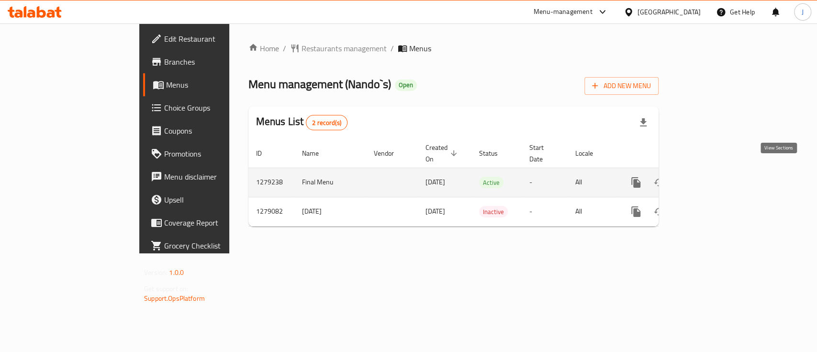
click at [716, 171] on link "enhanced table" at bounding box center [704, 182] width 23 height 23
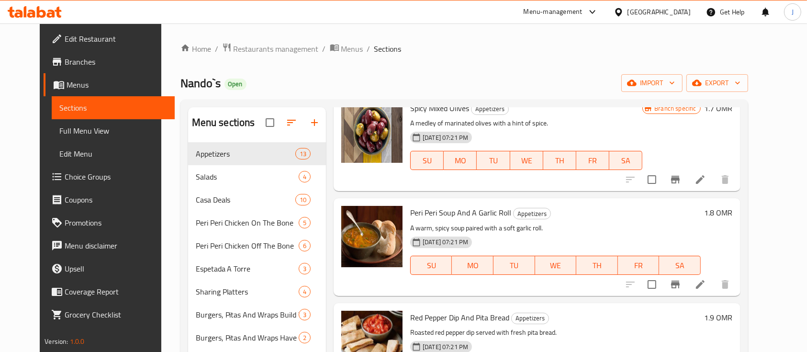
scroll to position [64, 0]
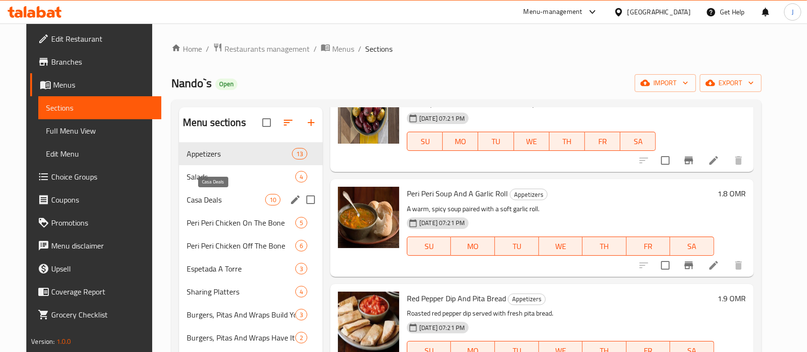
click at [200, 201] on span "Casa Deals" at bounding box center [226, 199] width 78 height 11
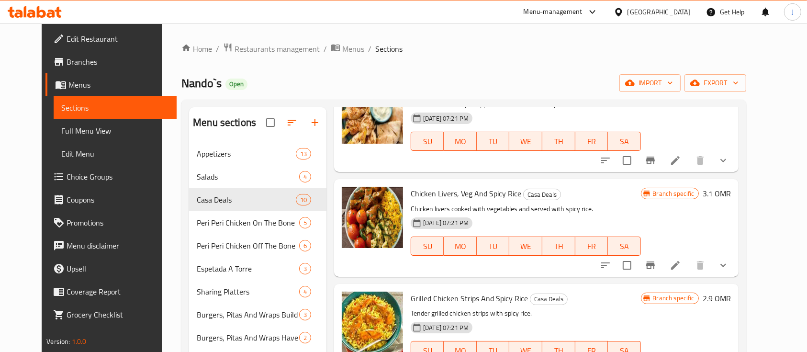
click at [454, 194] on span "Chicken Livers, Veg And Spicy Rice" at bounding box center [466, 193] width 111 height 14
copy h6 "Chicken Livers, Veg And Spicy Rice"
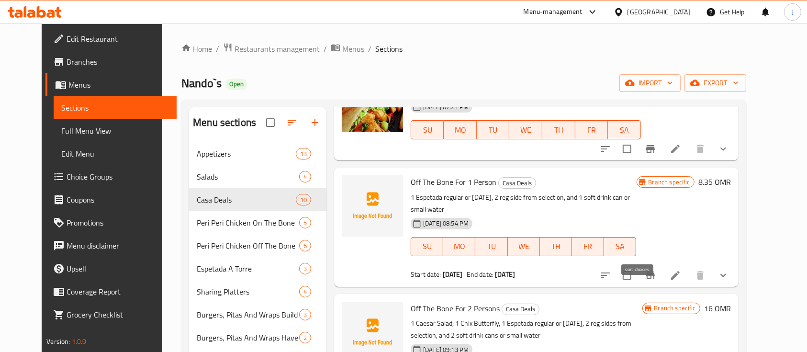
scroll to position [510, 0]
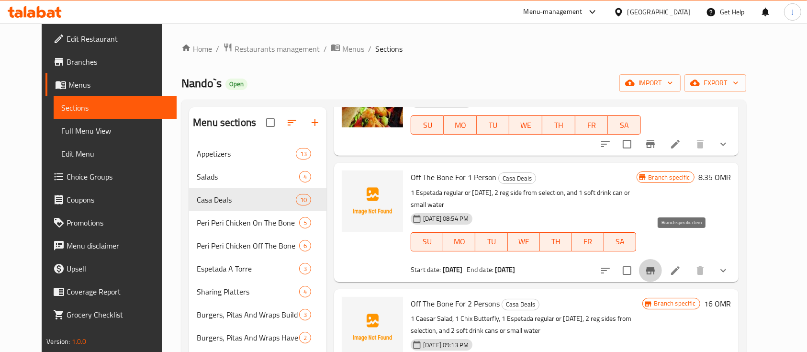
click at [656, 265] on icon "Branch-specific-item" at bounding box center [649, 270] width 11 height 11
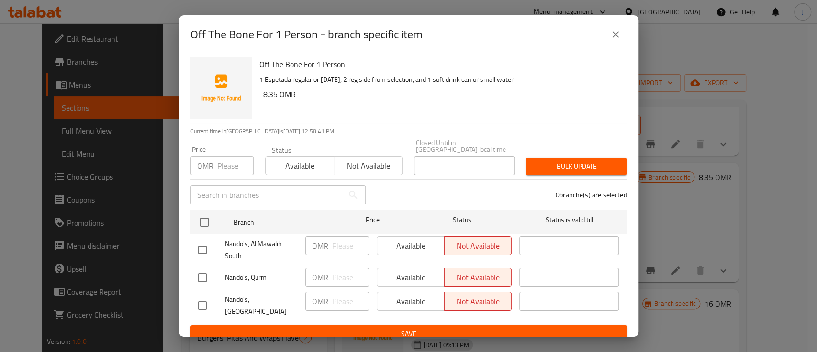
click at [608, 43] on button "close" at bounding box center [615, 34] width 23 height 23
